Goal: Task Accomplishment & Management: Complete application form

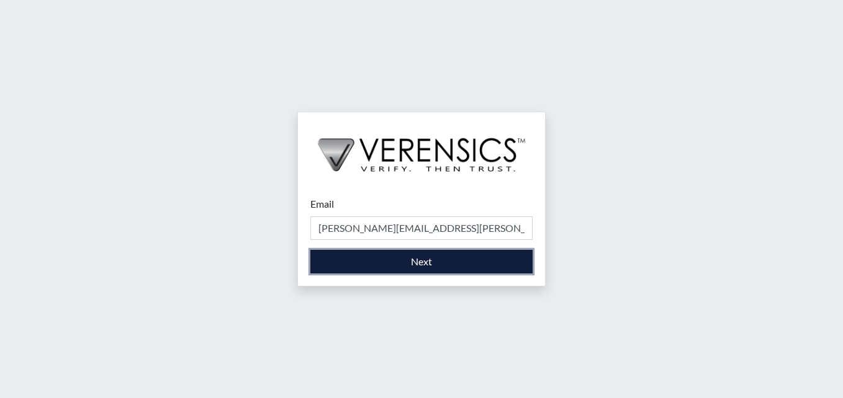
click at [423, 258] on button "Next" at bounding box center [421, 262] width 222 height 24
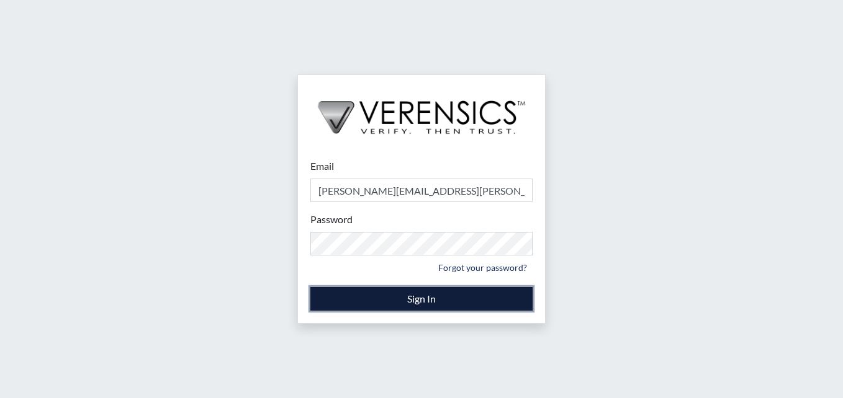
click at [440, 297] on button "Sign In" at bounding box center [421, 299] width 222 height 24
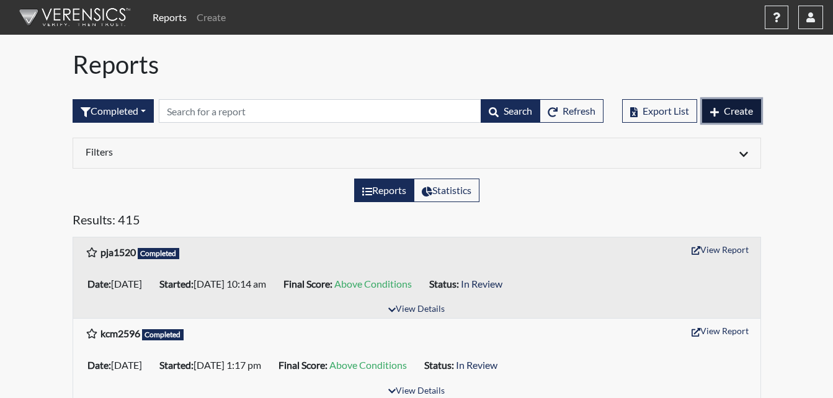
click at [725, 116] on button "Create" at bounding box center [731, 111] width 59 height 24
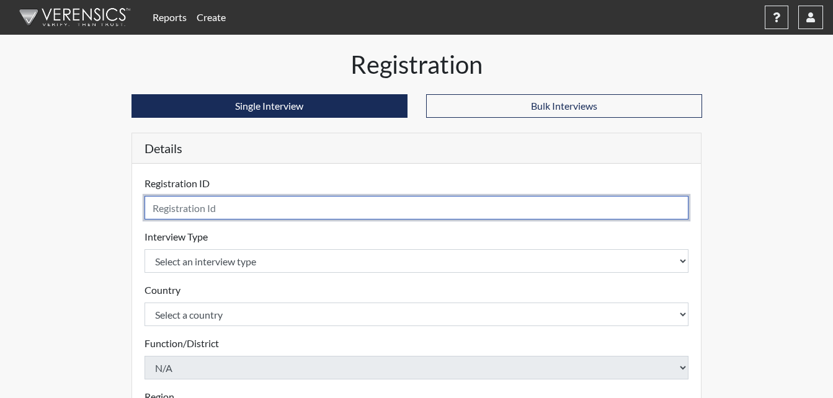
click at [225, 207] on input "text" at bounding box center [417, 208] width 545 height 24
click at [158, 208] on input "KP5917" at bounding box center [417, 208] width 545 height 24
type input "KGP5917"
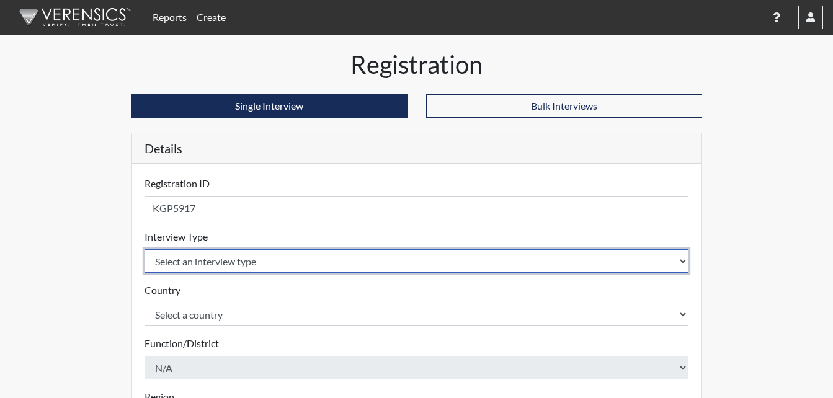
click at [215, 259] on select "Select an interview type Corrections Pre-Employment" at bounding box center [417, 261] width 545 height 24
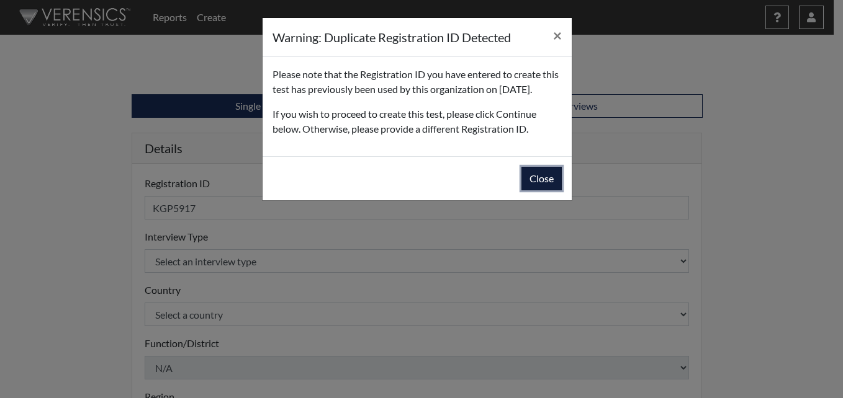
click at [540, 190] on button "Close" at bounding box center [541, 179] width 40 height 24
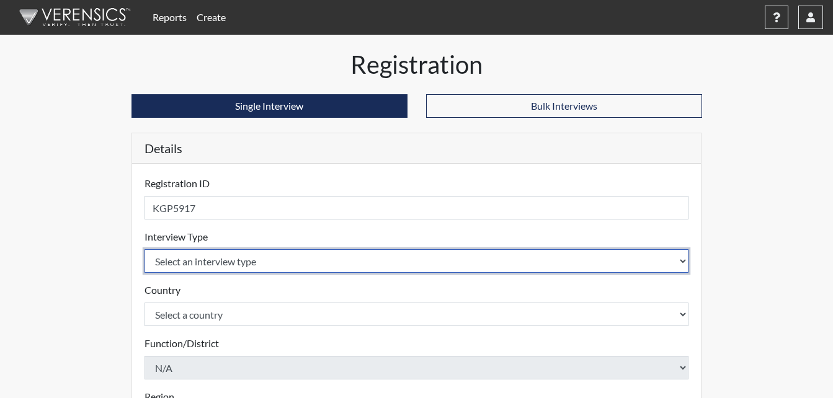
click at [684, 258] on select "Select an interview type Corrections Pre-Employment" at bounding box center [417, 261] width 545 height 24
select select "ff733e93-e1bf-11ea-9c9f-0eff0cf7eb8f"
click at [145, 249] on select "Select an interview type Corrections Pre-Employment" at bounding box center [417, 261] width 545 height 24
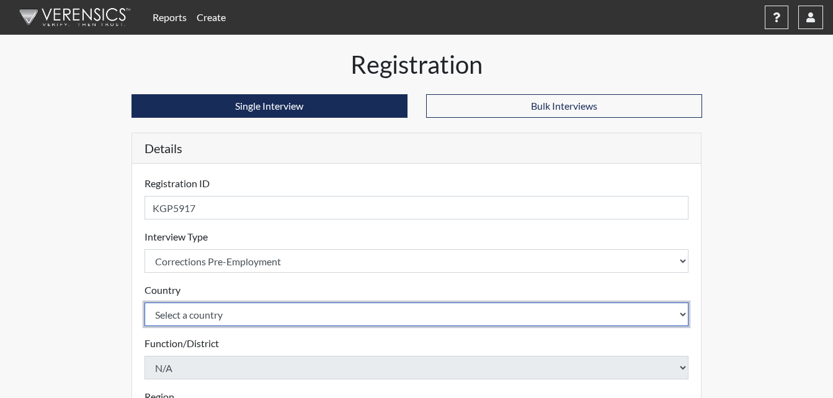
click at [243, 307] on select "Select a country [GEOGRAPHIC_DATA] [GEOGRAPHIC_DATA]" at bounding box center [417, 315] width 545 height 24
select select "united-states-of-[GEOGRAPHIC_DATA]"
click at [145, 303] on select "Select a country [GEOGRAPHIC_DATA] [GEOGRAPHIC_DATA]" at bounding box center [417, 315] width 545 height 24
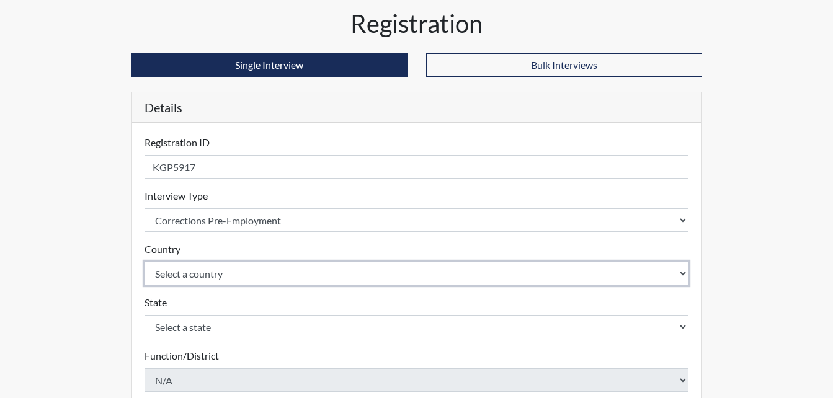
scroll to position [62, 0]
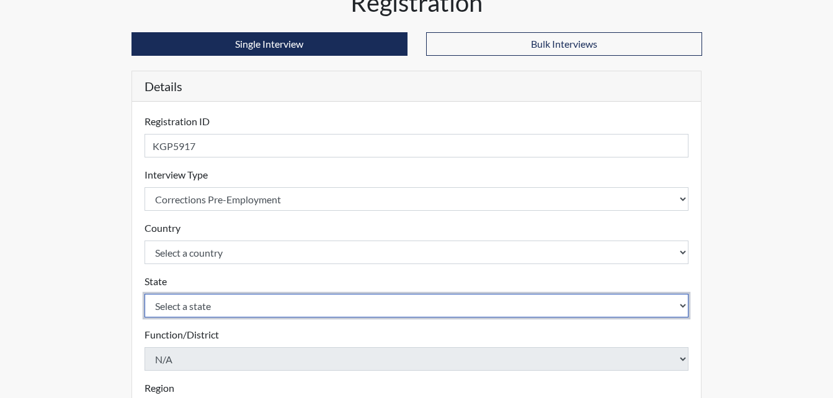
click at [226, 311] on select "Select a state [US_STATE] [US_STATE] [US_STATE] [US_STATE] [US_STATE] [US_STATE…" at bounding box center [417, 306] width 545 height 24
select select "GA"
click at [145, 294] on select "Select a state [US_STATE] [US_STATE] [US_STATE] [US_STATE] [US_STATE] [US_STATE…" at bounding box center [417, 306] width 545 height 24
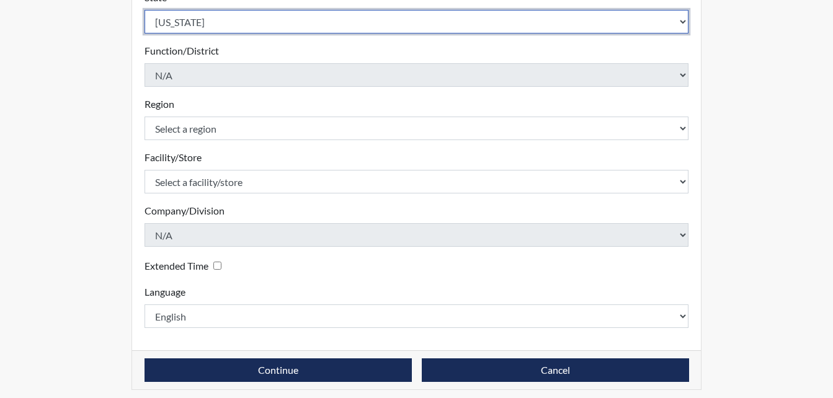
scroll to position [353, 0]
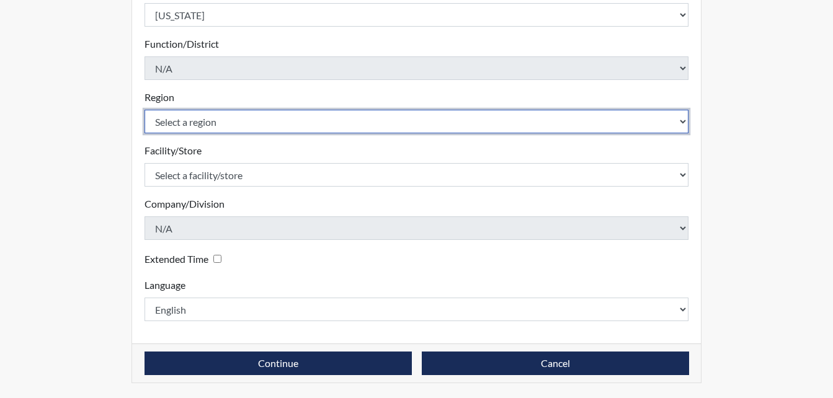
click at [653, 120] on select "Select a region [GEOGRAPHIC_DATA]" at bounding box center [417, 122] width 545 height 24
select select "51976826-f18e-4b67-8d3b-b0a0fa2f97ff"
click at [145, 110] on select "Select a region [GEOGRAPHIC_DATA]" at bounding box center [417, 122] width 545 height 24
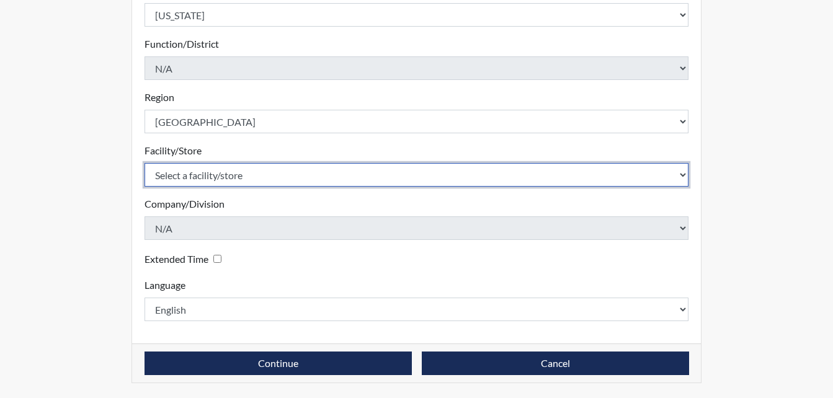
click at [307, 172] on select "Select a facility/store Macon SP" at bounding box center [417, 175] width 545 height 24
select select "6a4a1724-866d-454b-9e25-ee7249c0c1ec"
click at [145, 163] on select "Select a facility/store Macon SP" at bounding box center [417, 175] width 545 height 24
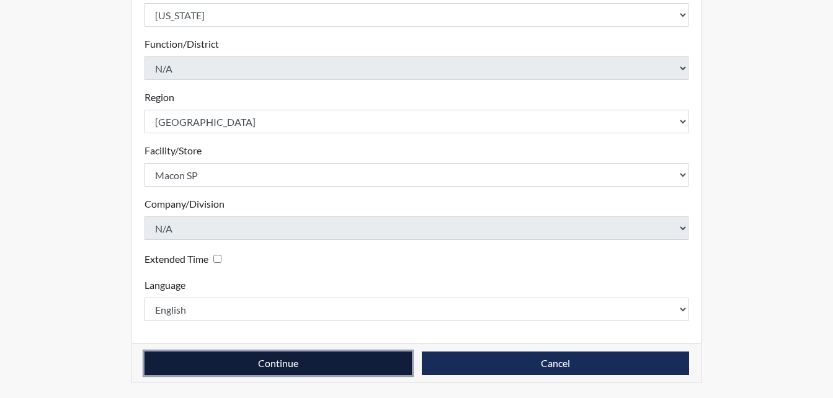
click at [313, 357] on button "Continue" at bounding box center [278, 364] width 267 height 24
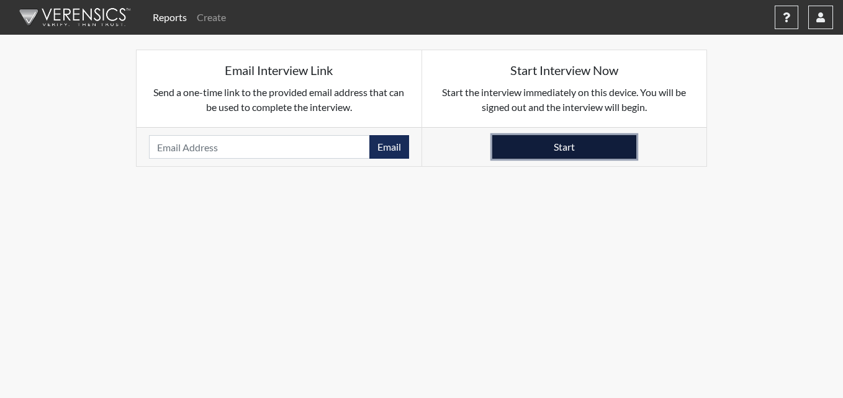
click at [545, 141] on button "Start" at bounding box center [564, 147] width 144 height 24
